Goal: Feedback & Contribution: Leave review/rating

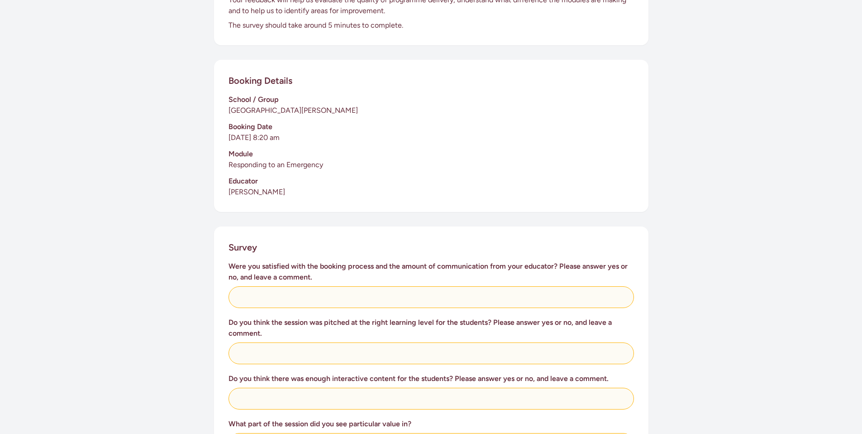
scroll to position [338, 0]
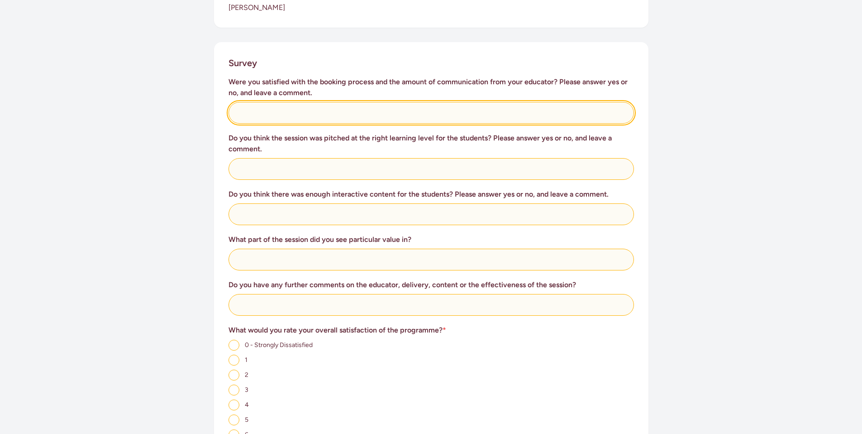
click at [320, 110] on input "text" at bounding box center [432, 113] width 406 height 22
paste input "Yes. The session was well-tailored to the students' learning level. The content…"
type input "Yes. The session was well-tailored to the students' learning level. The content…"
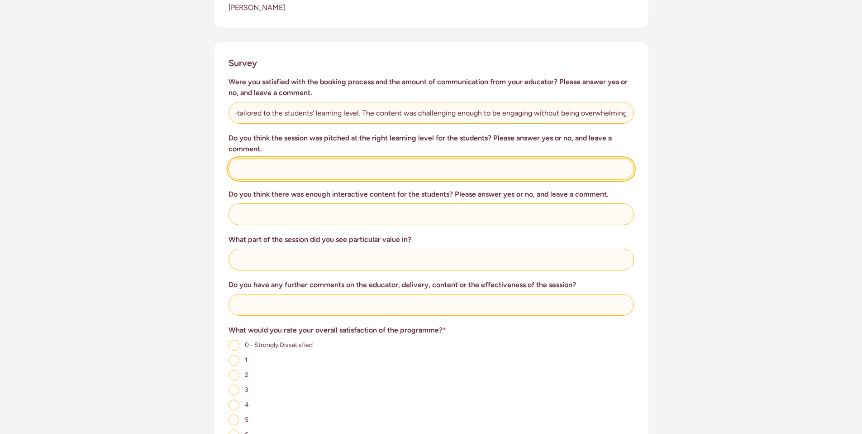
click at [282, 158] on input "text" at bounding box center [432, 169] width 406 height 22
paste input "Yes. The session was well-tailored to the students' learning level. The content…"
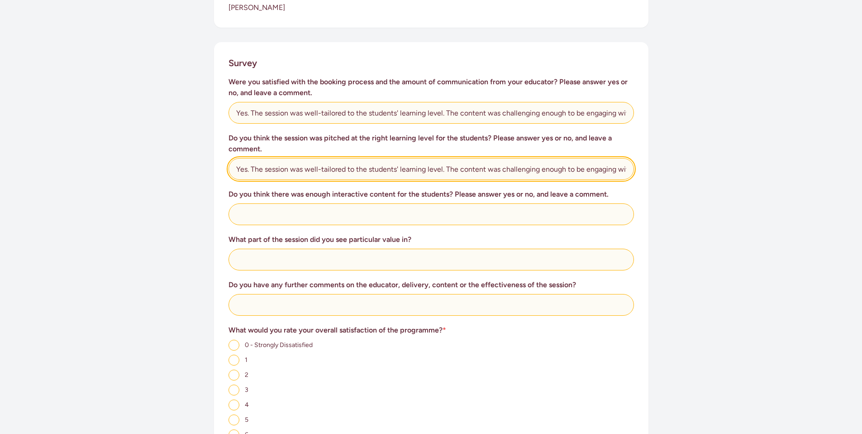
scroll to position [0, 84]
type input "Yes. The session was well-tailored to the students' learning level. The content…"
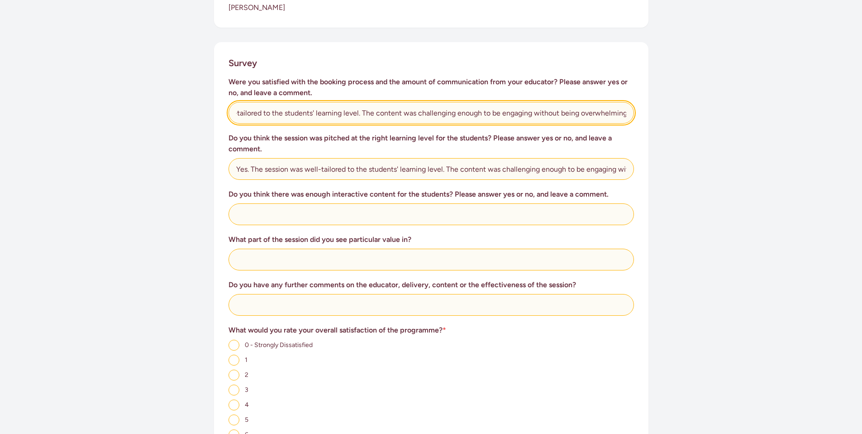
drag, startPoint x: 252, startPoint y: 103, endPoint x: 726, endPoint y: 114, distance: 474.1
click at [726, 114] on div "This survey is for teachers to provide feedback on the St [PERSON_NAME] in Scho…" at bounding box center [431, 160] width 862 height 823
click at [460, 103] on input "Yes. [PERSON_NAME] was proactive, contacting us to inform us of the programme. …" at bounding box center [432, 113] width 406 height 22
click at [495, 104] on input "Yes. [PERSON_NAME] was proactive, contacting us to inform us of the programme b…" at bounding box center [432, 113] width 406 height 22
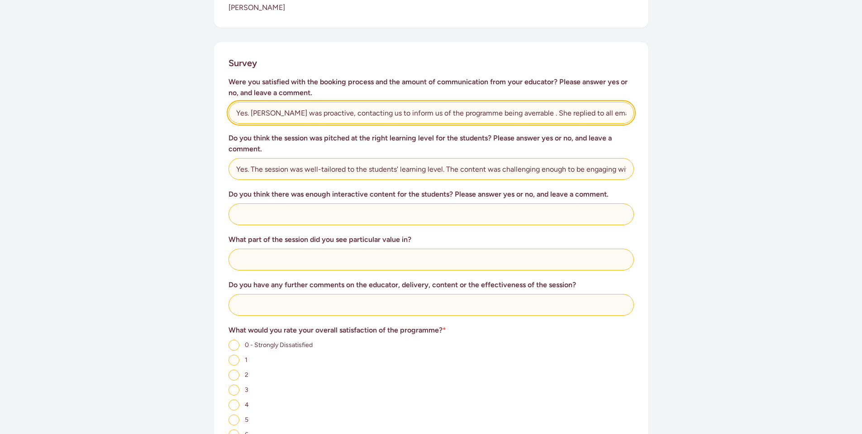
drag, startPoint x: 502, startPoint y: 100, endPoint x: 490, endPoint y: 99, distance: 11.4
click at [490, 102] on input "Yes. [PERSON_NAME] was proactive, contacting us to inform us of the programme b…" at bounding box center [432, 113] width 406 height 22
type input "Yes. [PERSON_NAME] was proactive, contacting us to inform us of the programme b…"
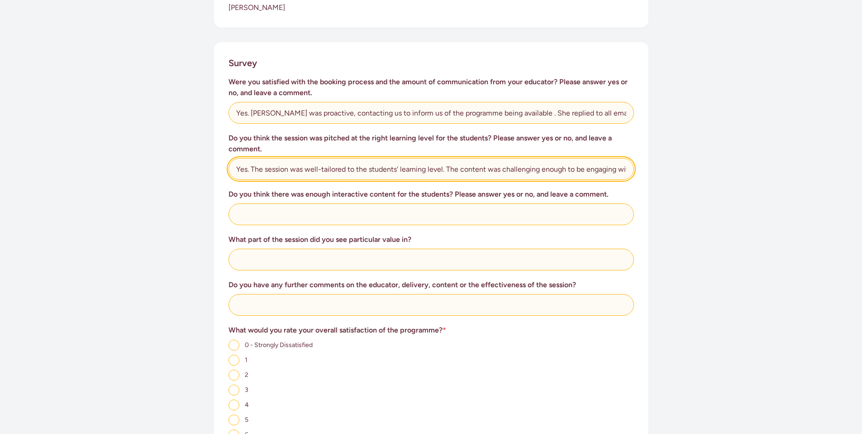
click at [327, 161] on input "Yes. The session was well-tailored to the students' learning level. The content…" at bounding box center [432, 169] width 406 height 22
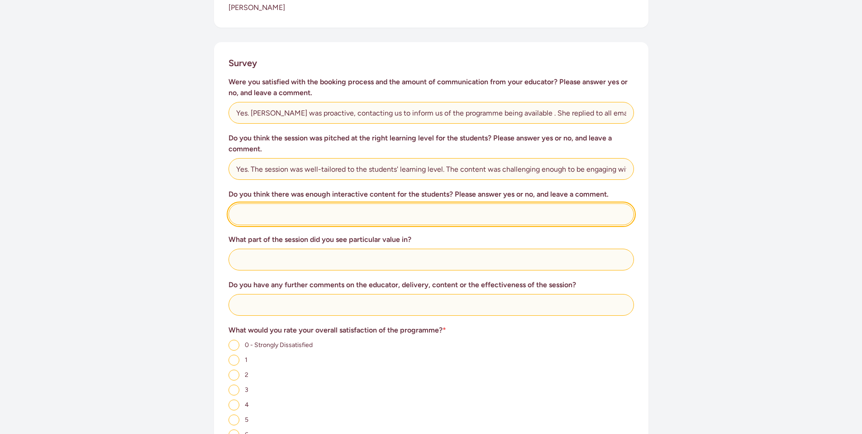
click at [316, 208] on input "text" at bounding box center [432, 214] width 406 height 22
paste input "Yes. The session had a good amount of interactive content, with activities that…"
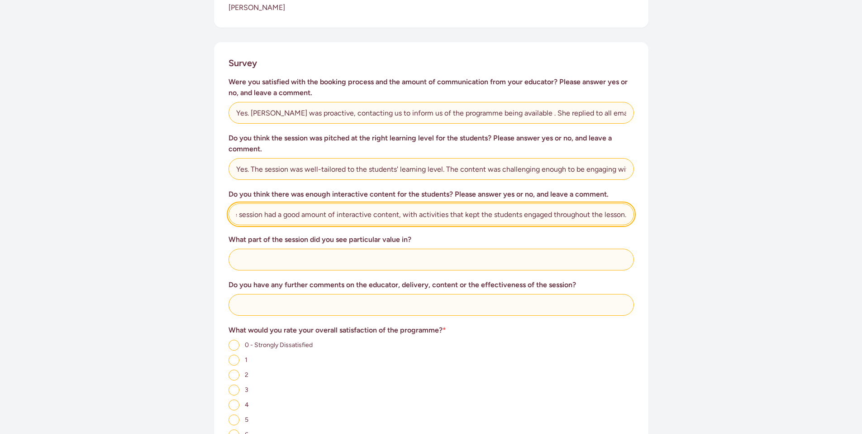
type input "Yes. The session had a good amount of interactive content, with activities that…"
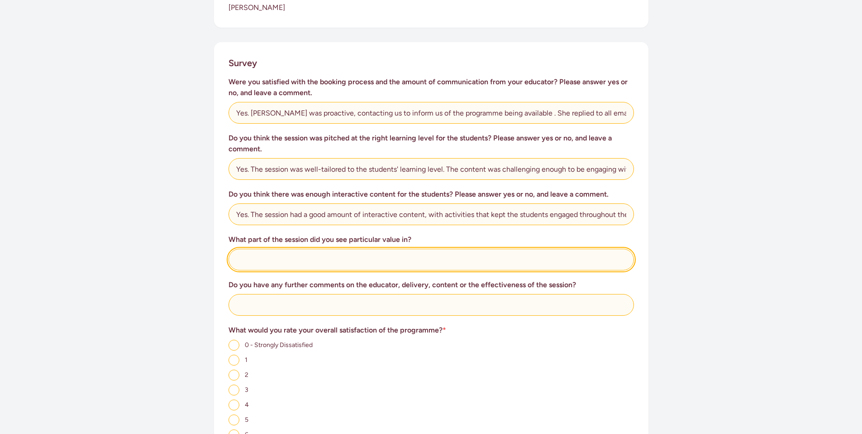
click at [337, 251] on input "text" at bounding box center [432, 260] width 406 height 22
paste input "The entire session was valuable. The part that stood out most was the role-play…"
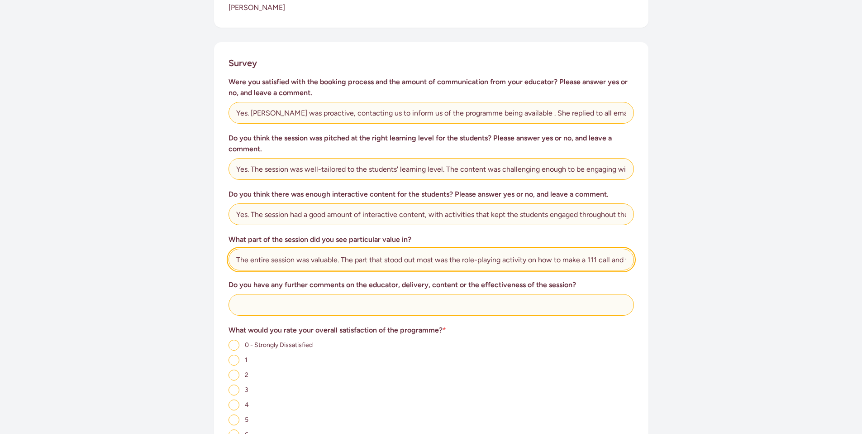
click at [598, 249] on input "The entire session was valuable. The part that stood out most was the role-play…" at bounding box center [432, 260] width 406 height 22
click at [620, 249] on input "The entire session was valuable. The part that stood out most was the role-play…" at bounding box center [432, 260] width 406 height 22
drag, startPoint x: 623, startPoint y: 249, endPoint x: 742, endPoint y: 240, distance: 119.9
click at [742, 240] on div "This survey is for teachers to provide feedback on the St [PERSON_NAME] in Scho…" at bounding box center [431, 160] width 862 height 823
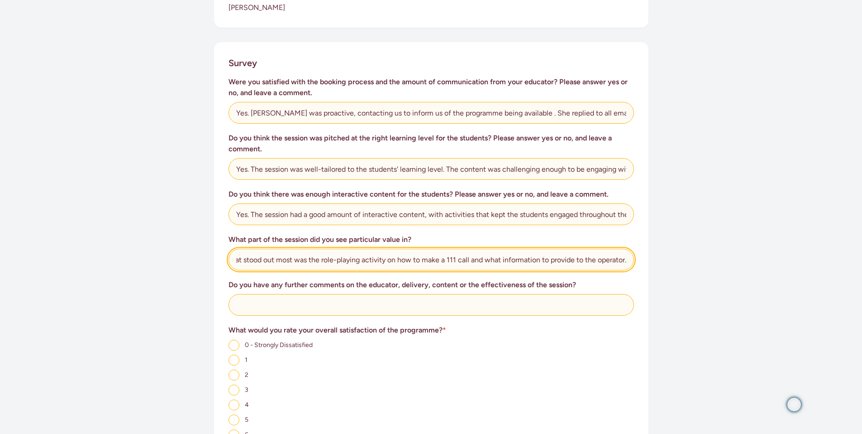
click at [630, 250] on input "The entire session was valuable. The part that stood out most was the role-play…" at bounding box center [432, 260] width 406 height 22
paste input "The DRSAB was really useful"
click at [538, 249] on input "The entire session was valuable. The part that stood out most was the role-play…" at bounding box center [432, 260] width 406 height 22
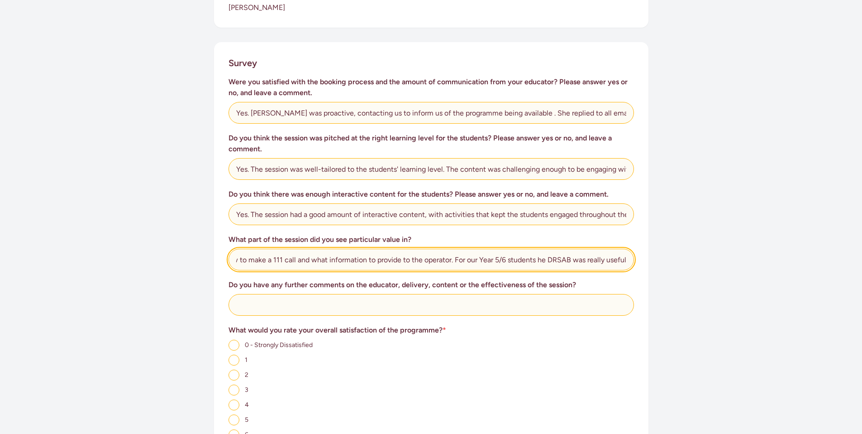
scroll to position [0, 315]
click at [459, 249] on input "The entire session was valuable. The part that stood out most was the role-play…" at bounding box center [432, 260] width 406 height 22
click at [249, 249] on input "The entire session was valuable. The part that stood out most was the role-play…" at bounding box center [432, 260] width 406 height 22
type input "The entire session was valuable. The part that stood out most was the role-play…"
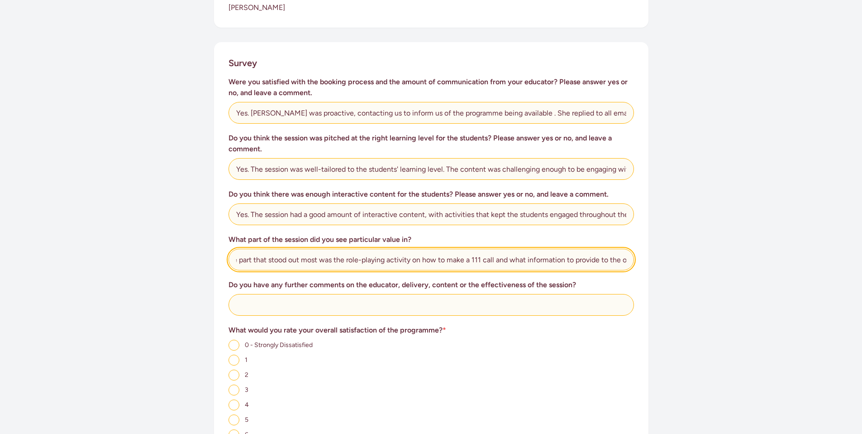
scroll to position [0, 0]
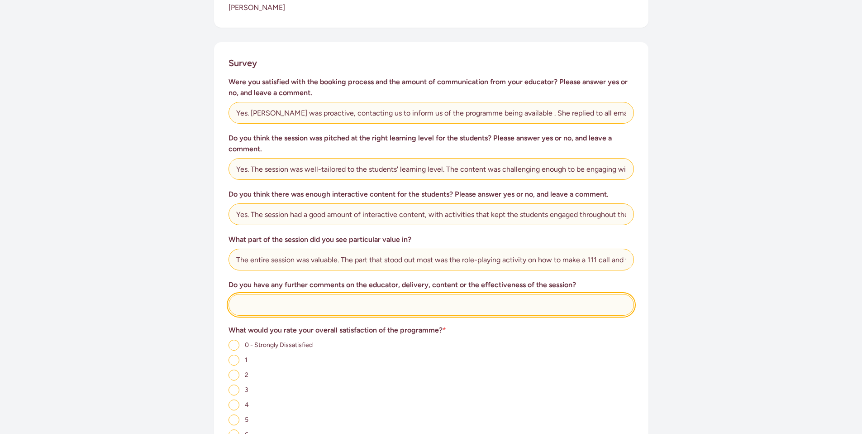
click at [271, 294] on input "text" at bounding box center [432, 305] width 406 height 22
paste input "The educator was excellent, delivering the content with clarity and enthusiasm.…"
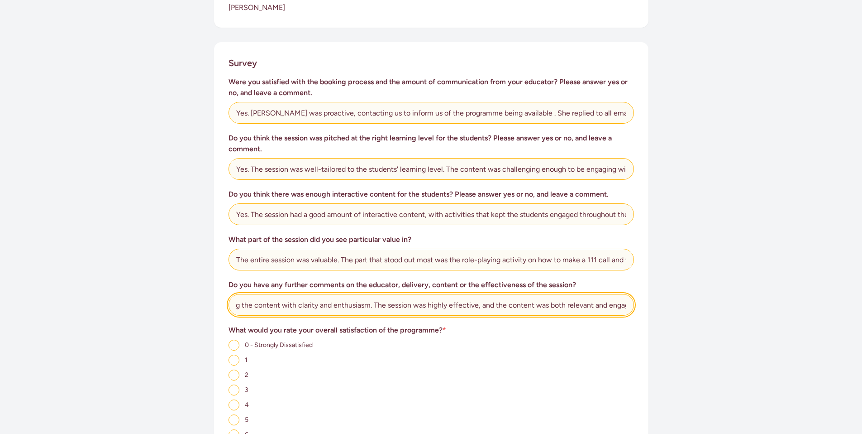
scroll to position [0, 454]
drag, startPoint x: 619, startPoint y: 294, endPoint x: 717, endPoint y: 286, distance: 97.6
click at [717, 286] on div "This survey is for teachers to provide feedback on the St [PERSON_NAME] in Scho…" at bounding box center [431, 160] width 862 height 823
click at [626, 295] on input "The educator was excellent, delivering the content with clarity and enthusiasm.…" at bounding box center [432, 305] width 406 height 22
paste input "She was outstanding and we all loved her!!"
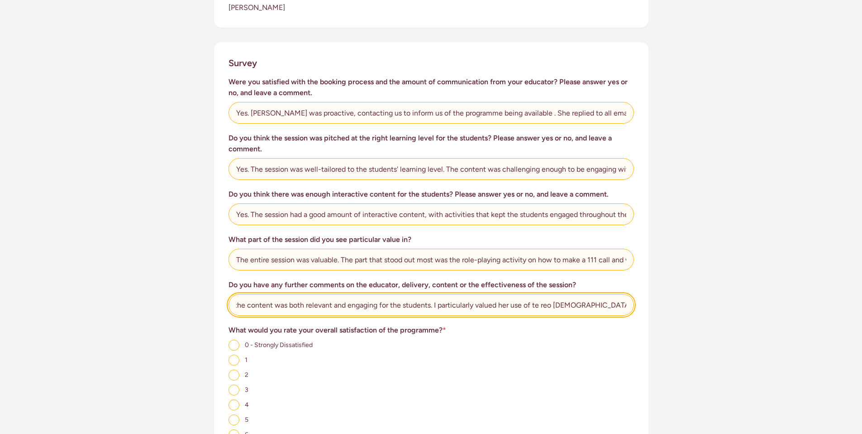
scroll to position [0, 591]
drag, startPoint x: 670, startPoint y: 290, endPoint x: 729, endPoint y: 287, distance: 58.9
click at [729, 287] on div "This survey is for teachers to provide feedback on the St [PERSON_NAME] in Scho…" at bounding box center [431, 160] width 862 height 823
click at [628, 294] on input "The educator was excellent, delivering the content with clarity and enthusiasm.…" at bounding box center [432, 305] width 406 height 22
paste input "The educator was a great teacher and her passion for what she was emaprting to …"
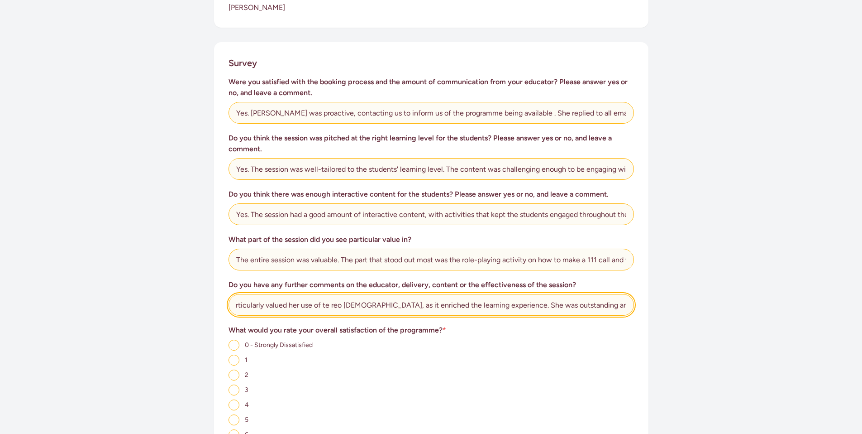
scroll to position [0, 957]
click at [496, 294] on input "The educator was excellent, delivering the content with clarity and enthusiasm.…" at bounding box center [432, 305] width 406 height 22
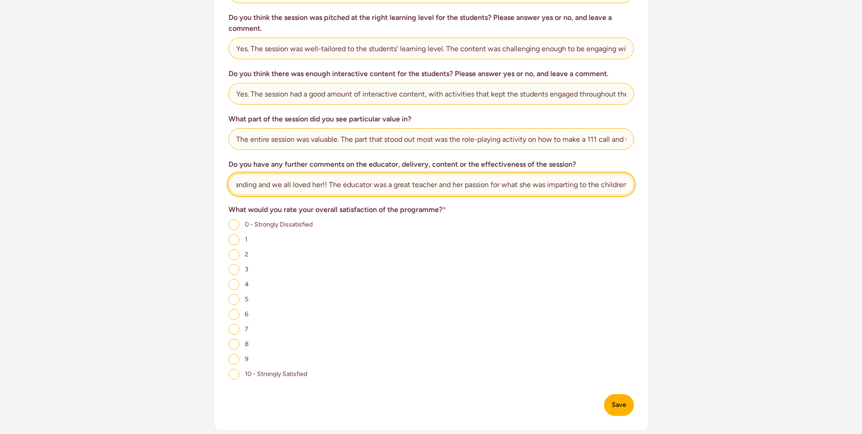
scroll to position [459, 0]
type input "The educator was excellent, delivering the content with clarity and enthusiasm.…"
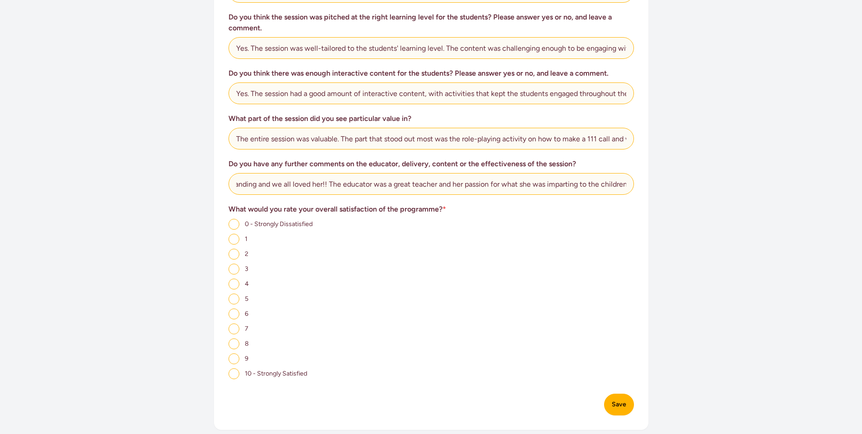
click at [233, 368] on input "10 - Strongly Satisfied" at bounding box center [234, 373] width 11 height 11
radio input "true"
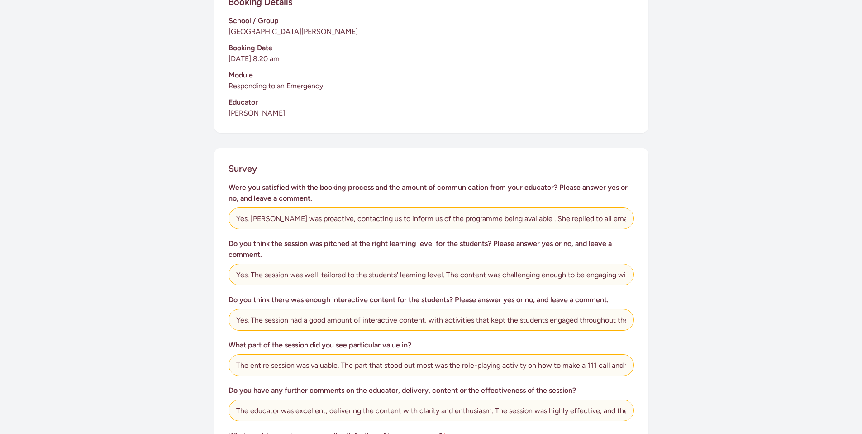
scroll to position [232, 0]
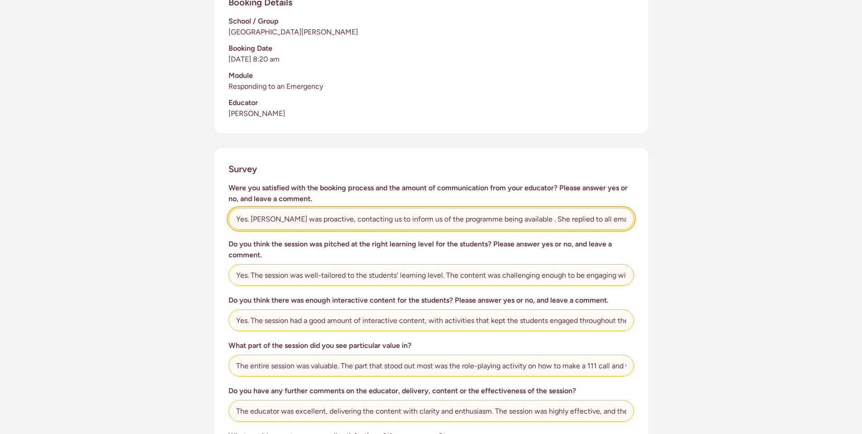
click at [623, 208] on input "Yes. [PERSON_NAME] was proactive, contacting us to inform us of the programme b…" at bounding box center [432, 219] width 406 height 22
type input "Yes. [PERSON_NAME] was proactive, contacting us to inform us of the programme b…"
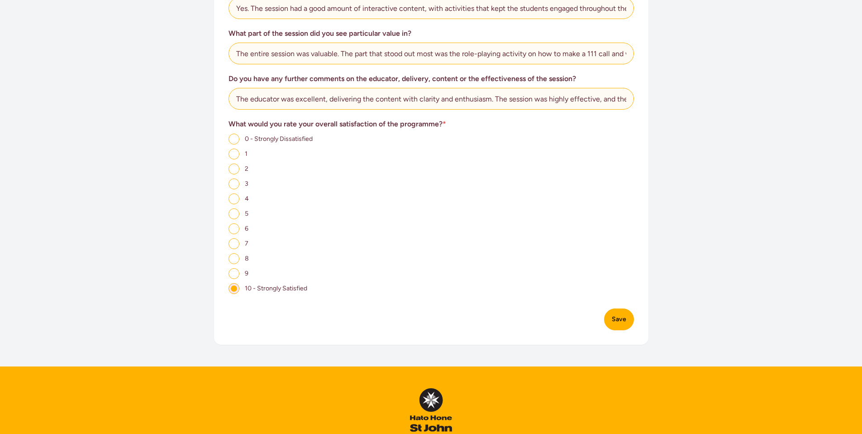
scroll to position [548, 0]
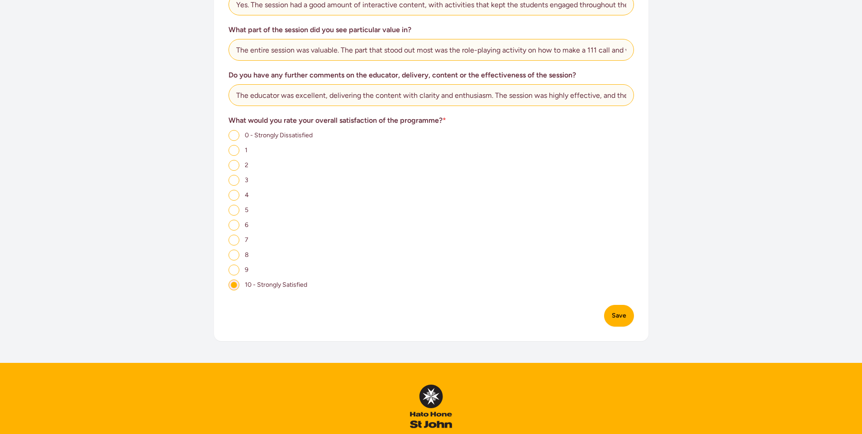
click at [622, 309] on button "Save" at bounding box center [619, 316] width 30 height 22
